Goal: Information Seeking & Learning: Find specific page/section

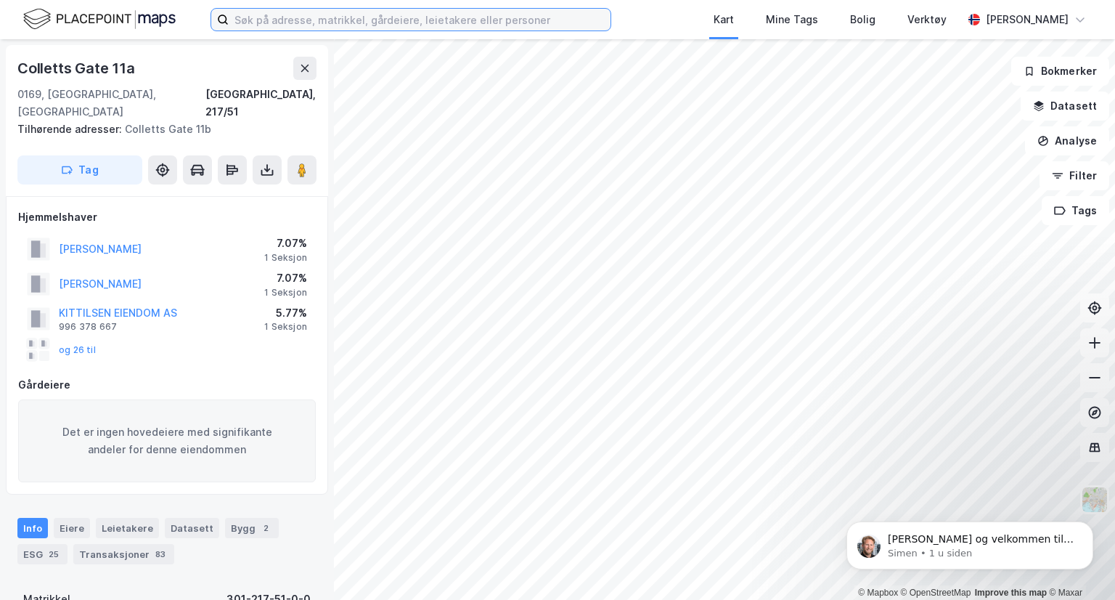
click at [378, 21] on input at bounding box center [420, 20] width 382 height 22
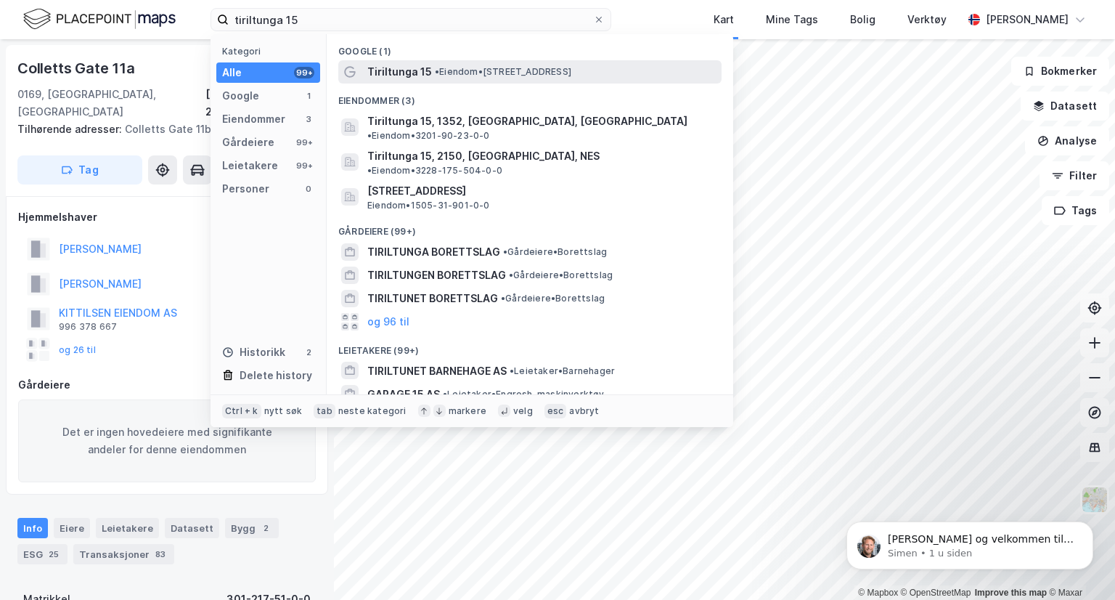
click at [376, 68] on span "Tiriltunga 15" at bounding box center [399, 71] width 65 height 17
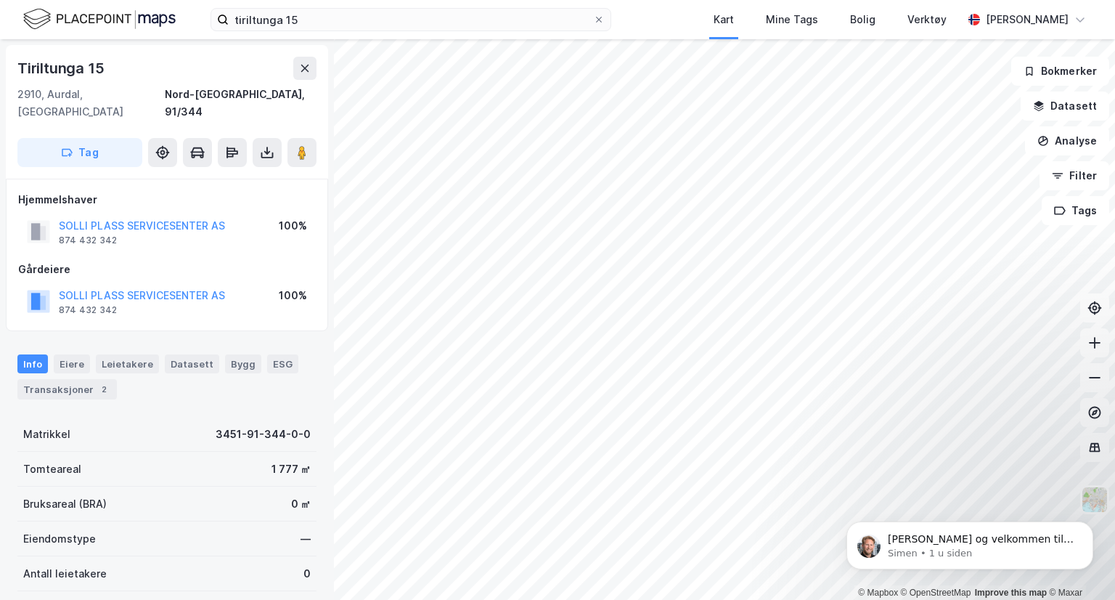
click at [369, 33] on div "tiriltunga 15 Kart Mine Tags Bolig Verktøy [PERSON_NAME]" at bounding box center [557, 19] width 1115 height 39
click at [366, 28] on input "tiriltunga 15" at bounding box center [411, 20] width 364 height 22
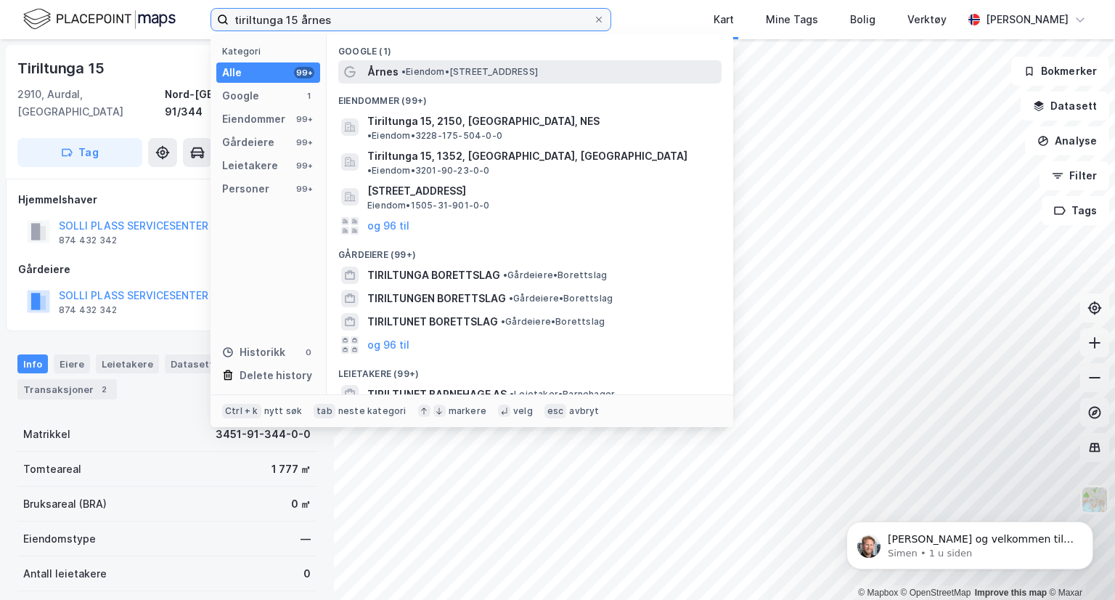
type input "tiriltunga 15 årnes"
click at [366, 76] on div "Årnes • Eiendom • [STREET_ADDRESS]" at bounding box center [529, 71] width 383 height 23
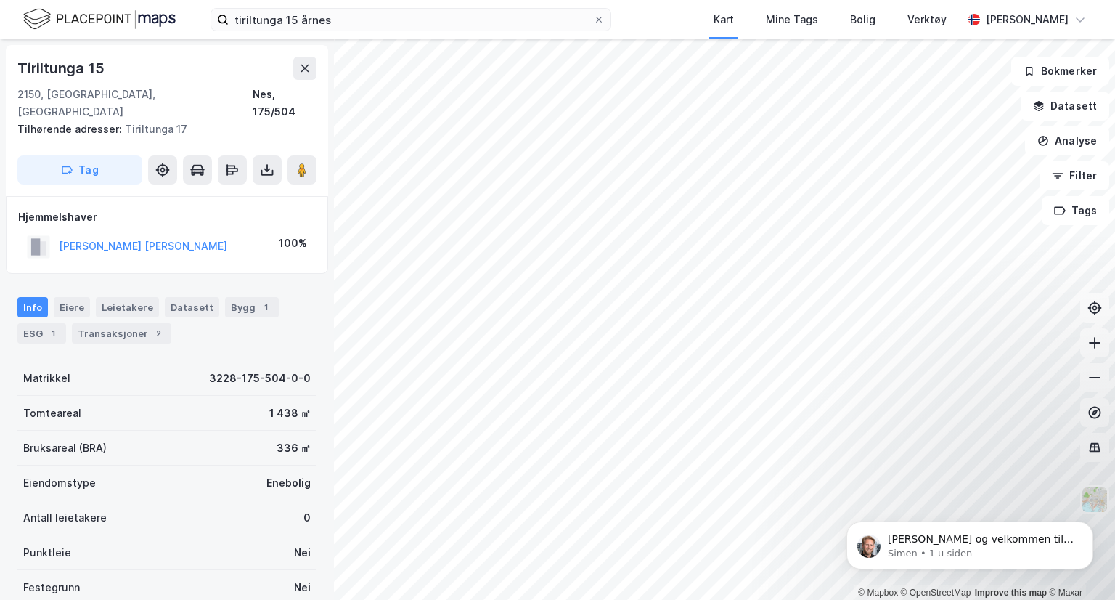
scroll to position [134, 0]
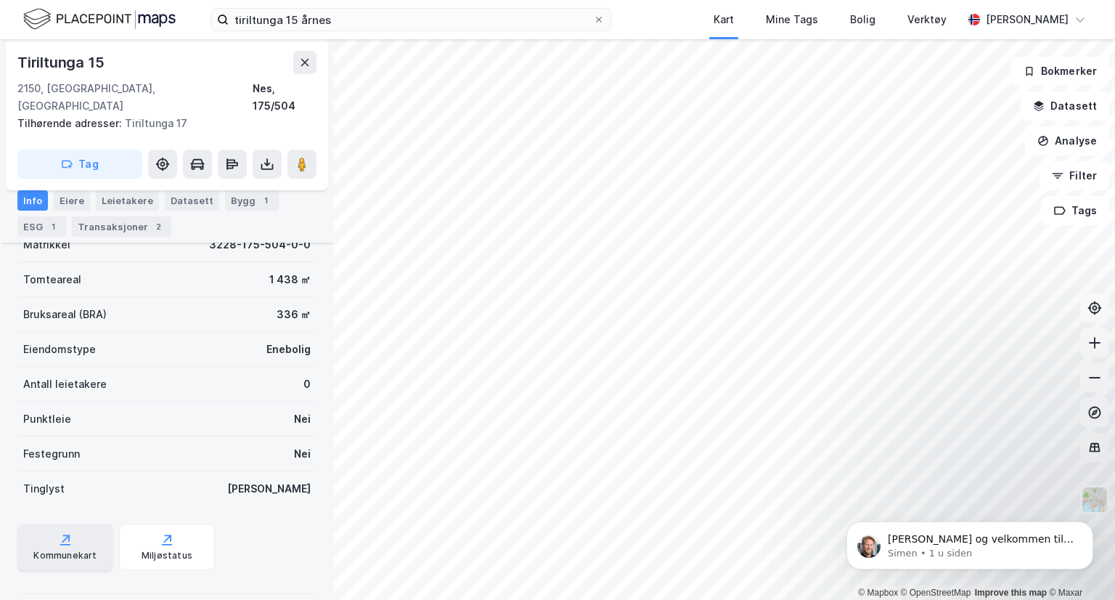
click at [73, 524] on div "Kommunekart" at bounding box center [65, 547] width 96 height 46
click at [62, 550] on div "Kommunekart" at bounding box center [64, 556] width 63 height 12
